Goal: Task Accomplishment & Management: Use online tool/utility

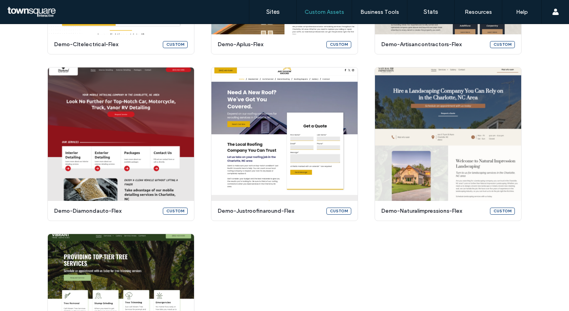
scroll to position [659, 0]
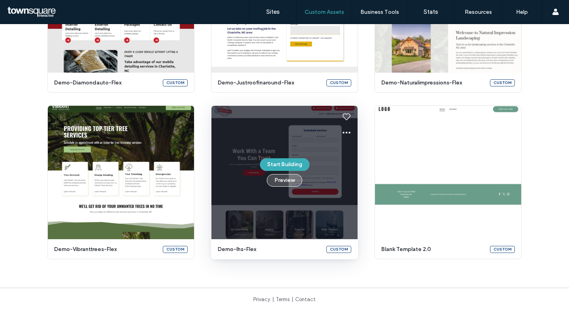
click at [273, 184] on button "Preview" at bounding box center [285, 180] width 36 height 13
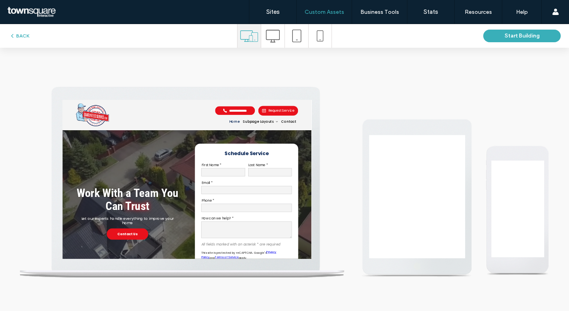
scroll to position [0, 0]
click at [26, 37] on button "BACK" at bounding box center [19, 35] width 20 height 9
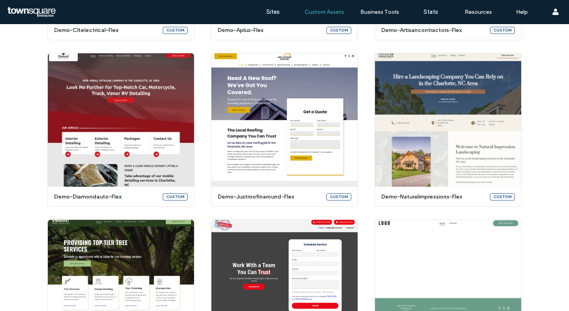
scroll to position [659, 0]
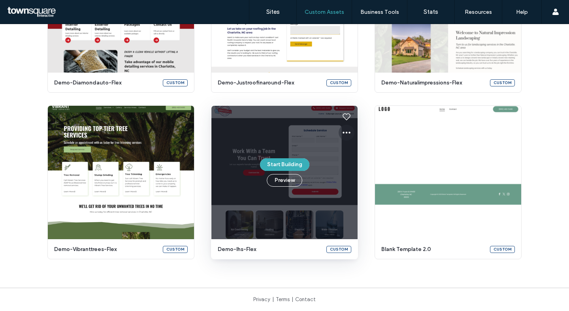
click at [346, 130] on icon at bounding box center [346, 132] width 9 height 9
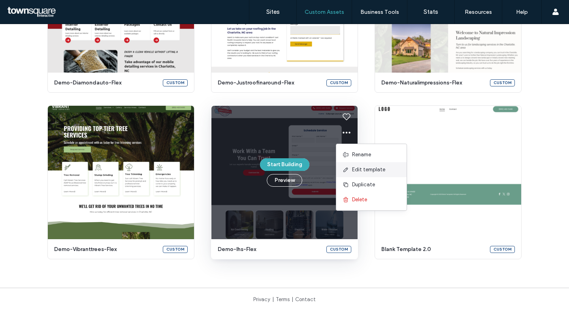
click at [357, 172] on span "Edit template" at bounding box center [368, 170] width 33 height 8
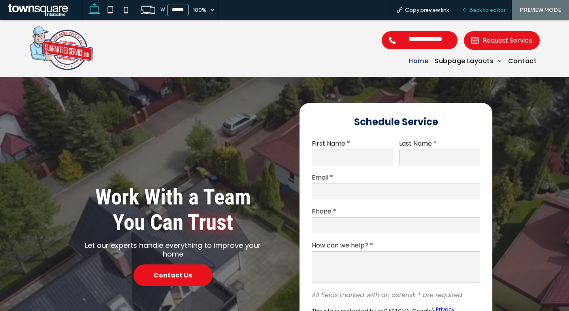
click at [482, 5] on div "Back to editor" at bounding box center [483, 10] width 56 height 20
click at [435, 11] on span "Copy preview link" at bounding box center [427, 10] width 44 height 7
